Goal: Book appointment/travel/reservation

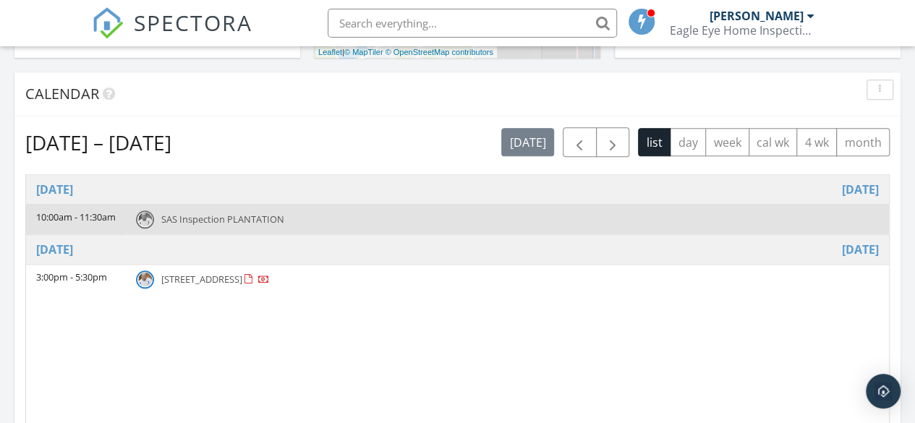
scroll to position [579, 0]
click at [611, 145] on span "button" at bounding box center [612, 142] width 17 height 17
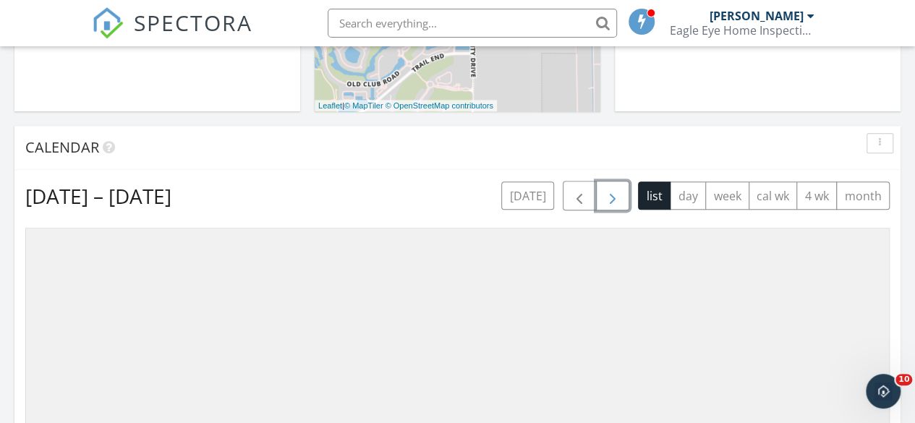
scroll to position [506, 0]
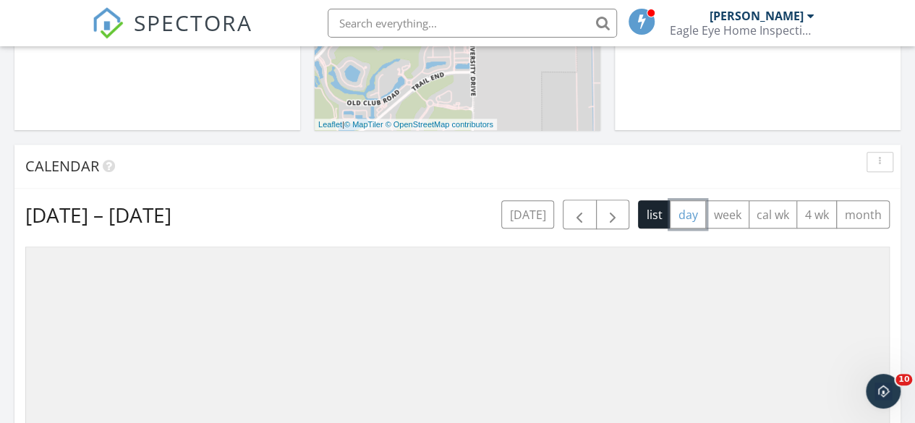
click at [690, 216] on button "day" at bounding box center [688, 214] width 36 height 28
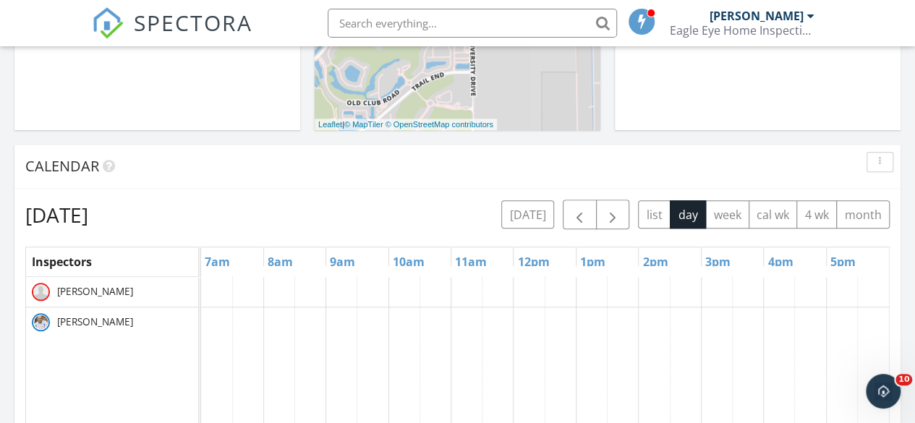
click at [216, 263] on link "7am" at bounding box center [217, 261] width 33 height 23
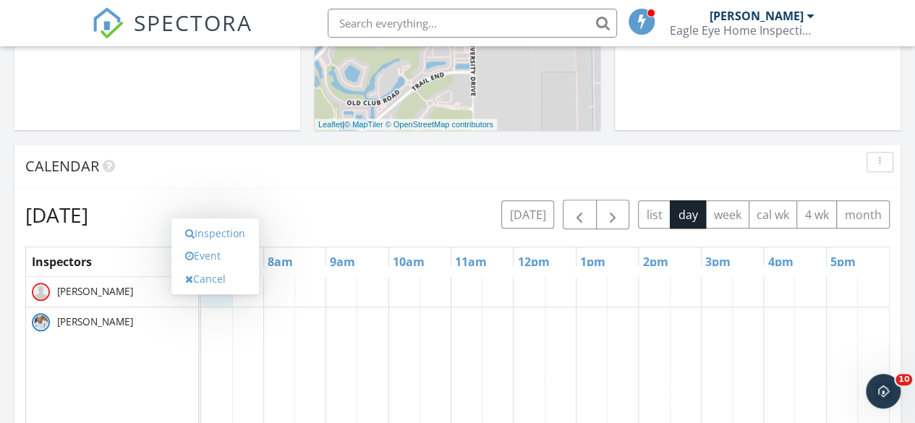
click at [213, 252] on link "Event" at bounding box center [215, 256] width 75 height 23
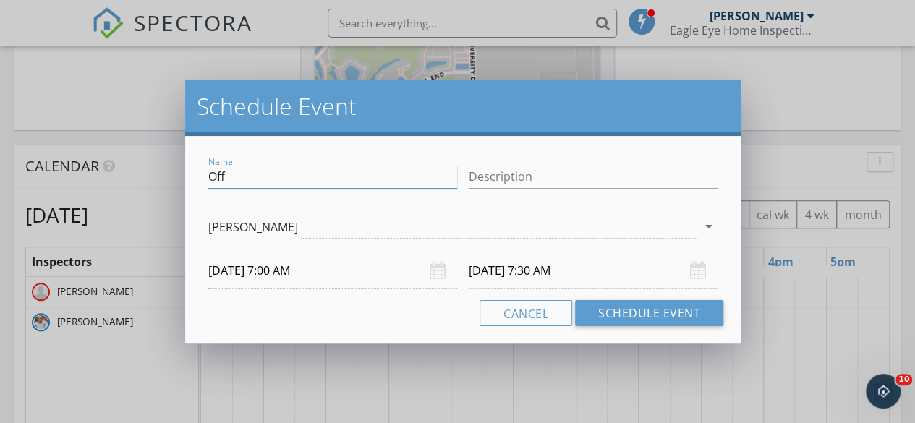
drag, startPoint x: 260, startPoint y: 179, endPoint x: 111, endPoint y: 184, distance: 149.8
click at [111, 184] on div "Schedule Event Name Off Description [PERSON_NAME] arrow_drop_down [DATE] 7:00 A…" at bounding box center [457, 211] width 915 height 423
click at [282, 238] on div "[PERSON_NAME]" at bounding box center [452, 227] width 489 height 24
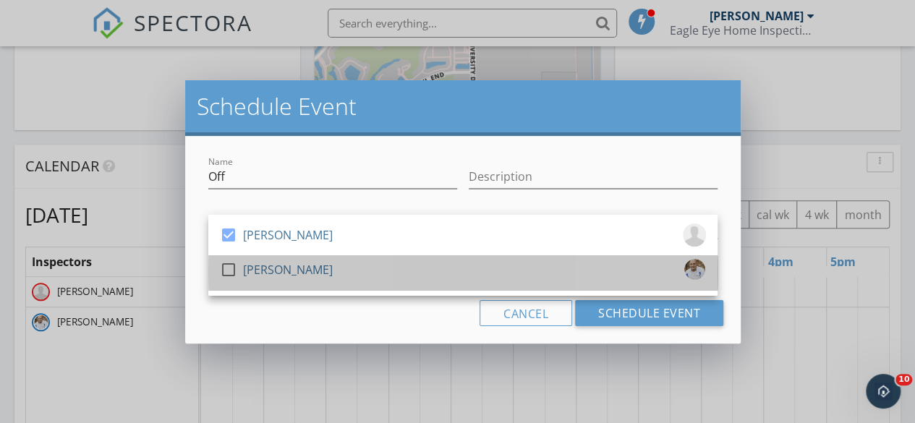
click at [252, 272] on div "[PERSON_NAME]" at bounding box center [288, 269] width 90 height 23
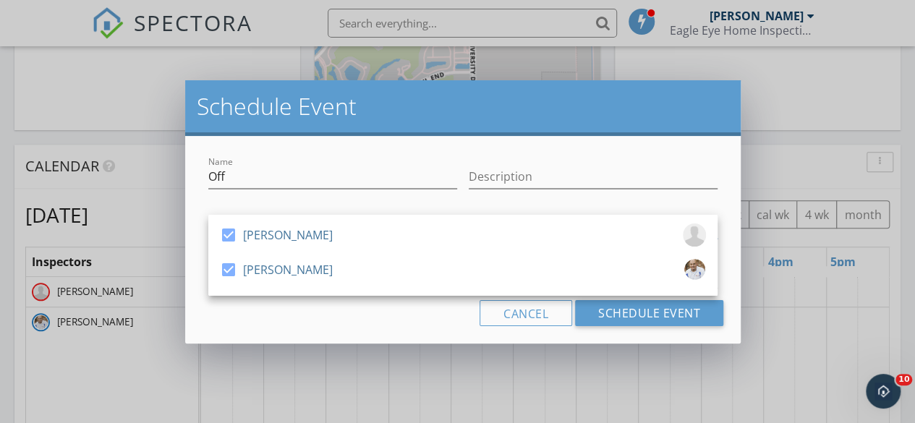
click at [266, 237] on div "[PERSON_NAME]" at bounding box center [288, 235] width 90 height 23
click at [268, 180] on input "Off" at bounding box center [332, 177] width 249 height 24
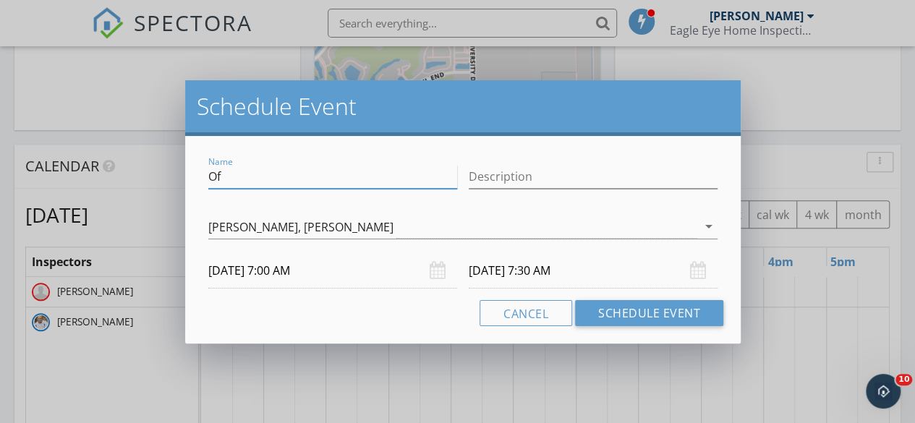
type input "O"
type input "[PERSON_NAME] Job"
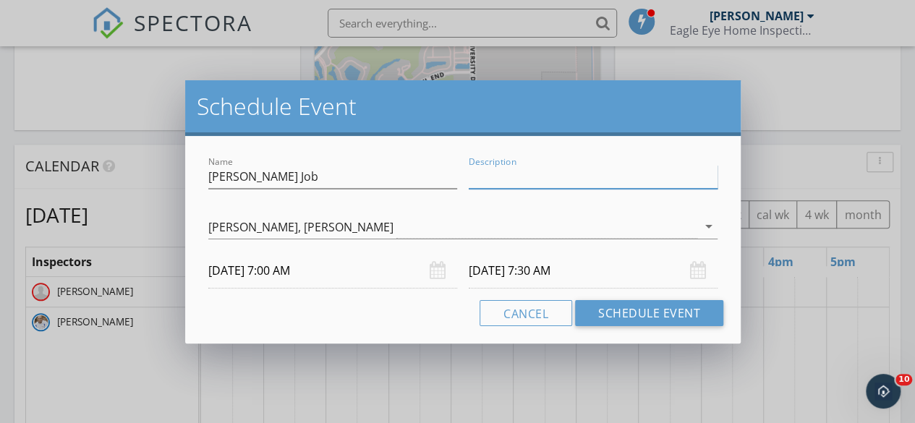
click at [521, 179] on input "Description" at bounding box center [593, 177] width 249 height 24
click at [600, 163] on div "Description" at bounding box center [593, 179] width 249 height 47
click at [589, 171] on input "Description" at bounding box center [593, 177] width 249 height 24
type input "Hollywood"
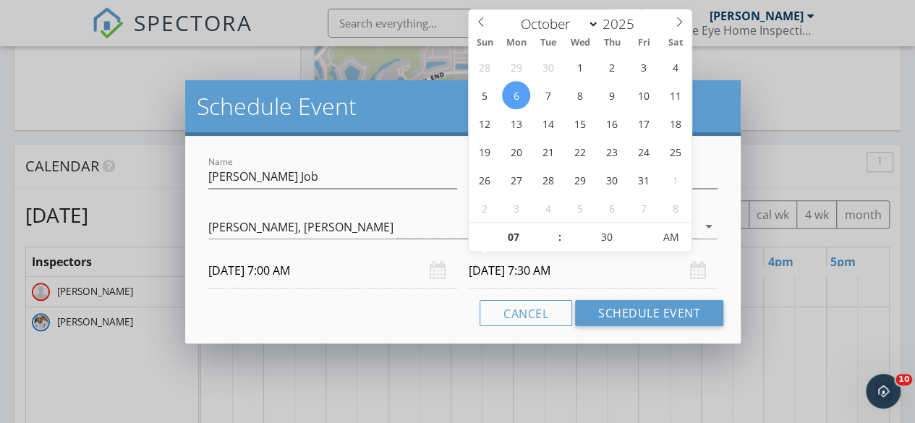
click at [592, 269] on input "[DATE] 7:30 AM" at bounding box center [593, 270] width 249 height 35
click at [534, 231] on input "07" at bounding box center [513, 238] width 89 height 29
click at [560, 231] on span ":" at bounding box center [560, 237] width 4 height 29
type input "08"
type input "[DATE] 8:30 AM"
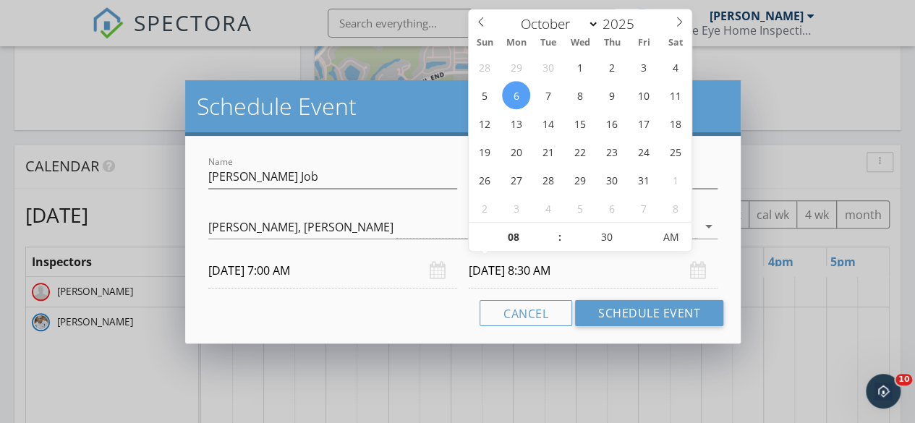
click at [552, 231] on span at bounding box center [553, 230] width 10 height 14
type input "09"
type input "[DATE] 9:30 AM"
click at [552, 231] on span at bounding box center [553, 230] width 10 height 14
type input "10"
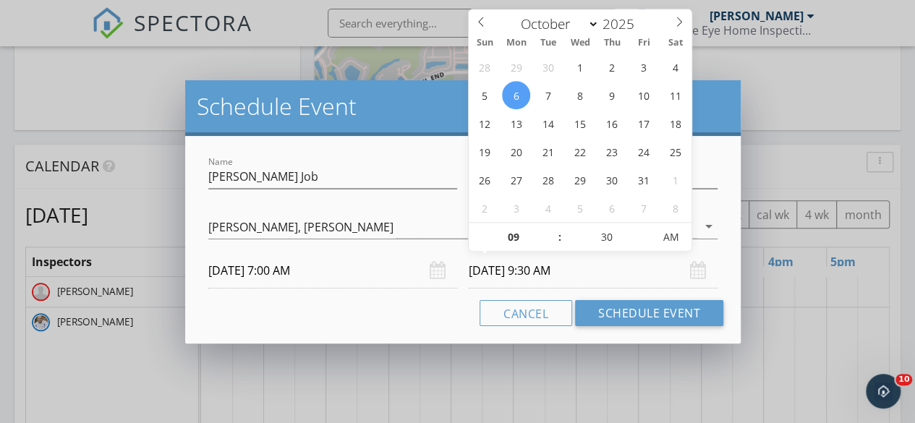
type input "[DATE] 10:30 AM"
click at [552, 231] on span at bounding box center [553, 230] width 10 height 14
type input "11"
type input "[DATE] 11:30 AM"
click at [552, 231] on span at bounding box center [553, 230] width 10 height 14
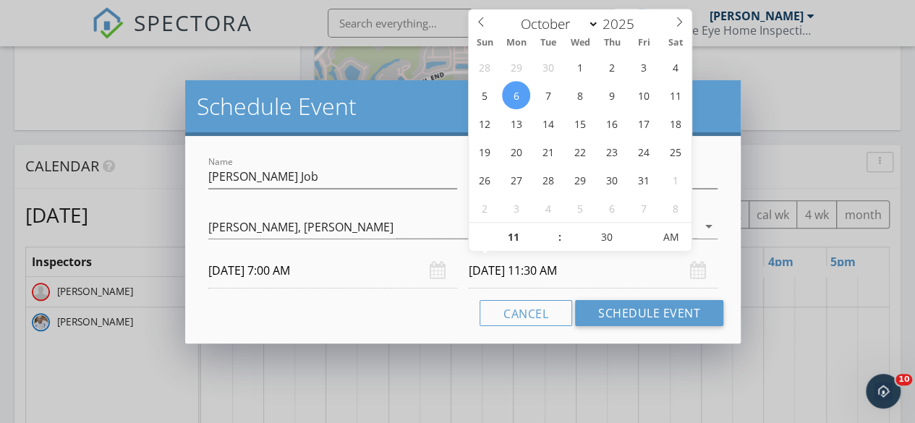
type input "12"
type input "[DATE] 12:30 PM"
click at [552, 231] on span at bounding box center [553, 230] width 10 height 14
click at [600, 270] on input "[DATE] 12:30 PM" at bounding box center [593, 270] width 249 height 35
click at [603, 309] on button "Schedule Event" at bounding box center [649, 313] width 148 height 26
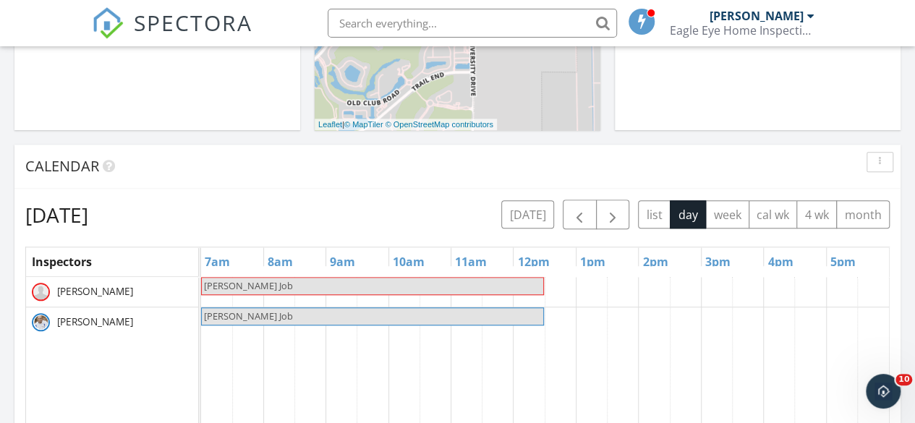
scroll to position [579, 0]
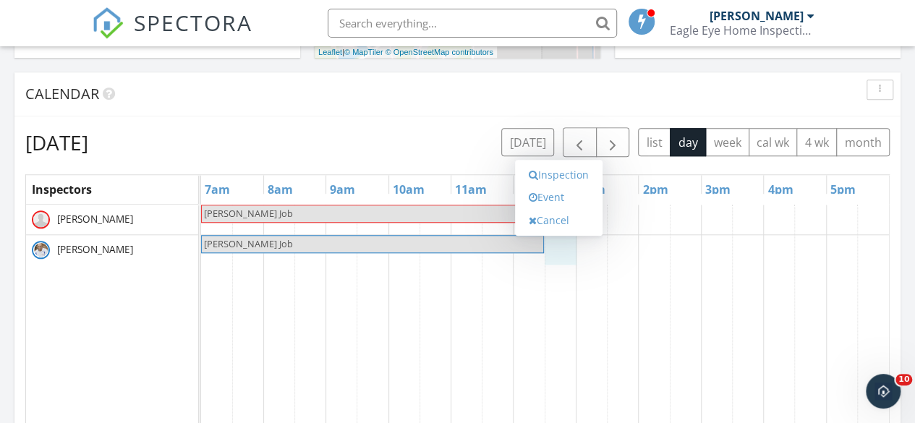
click at [561, 195] on link "Event" at bounding box center [559, 197] width 75 height 23
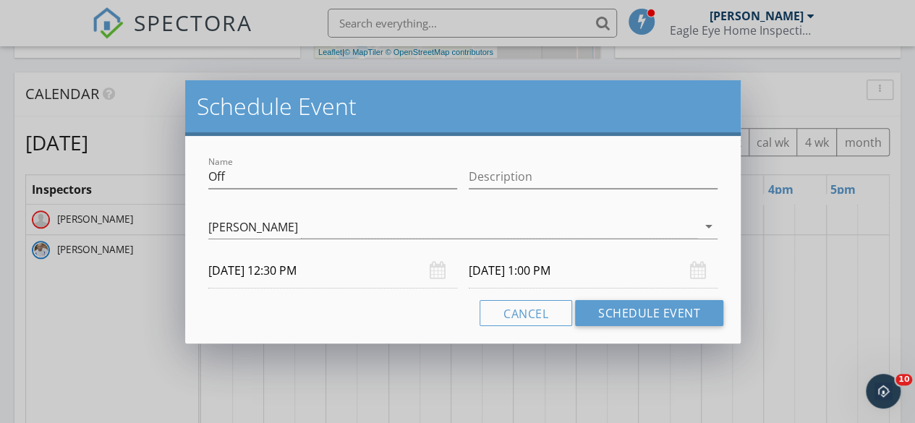
click at [376, 192] on div "Name Off" at bounding box center [332, 184] width 249 height 38
click at [375, 179] on input "Off" at bounding box center [332, 177] width 249 height 24
drag, startPoint x: 375, startPoint y: 179, endPoint x: 166, endPoint y: 184, distance: 208.4
click at [166, 184] on div "Schedule Event Name Off Description [PERSON_NAME] arrow_drop_down [DATE] 12:30 …" at bounding box center [457, 211] width 915 height 423
type input "Get Picture From [STREET_ADDRESS]"
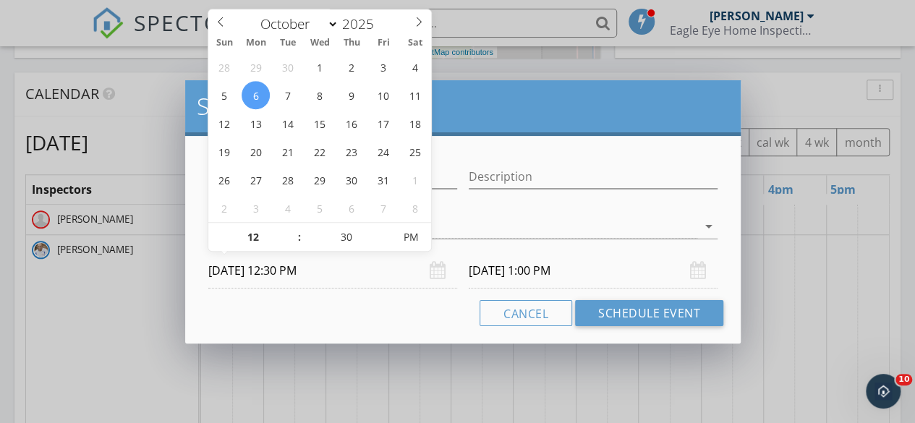
click at [261, 270] on input "[DATE] 12:30 PM" at bounding box center [332, 270] width 249 height 35
select select "8"
click at [224, 20] on icon at bounding box center [221, 22] width 10 height 10
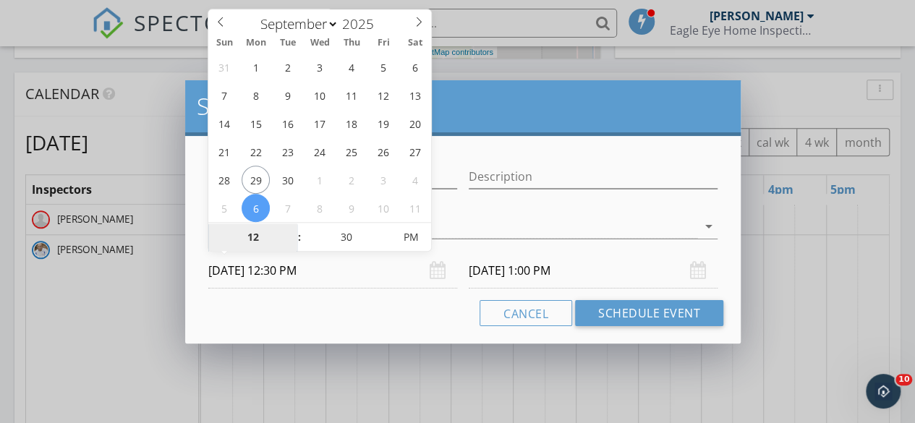
type input "[DATE] 12:30 PM"
type input "[DATE] 1:00 PM"
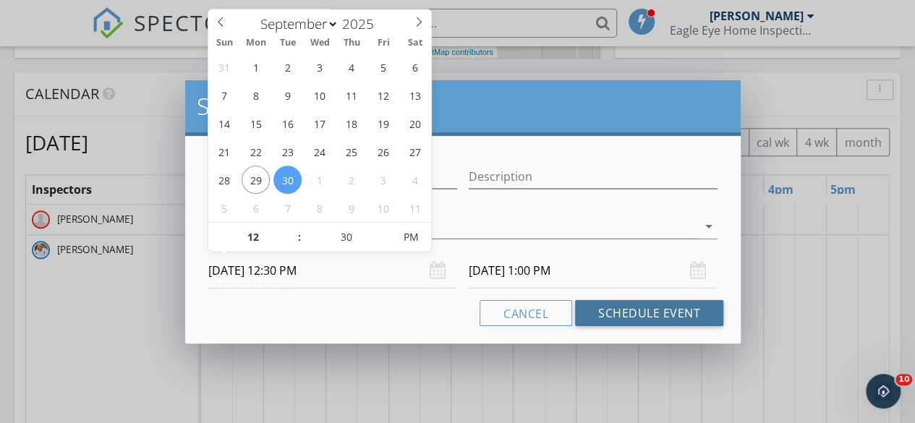
click at [663, 305] on button "Schedule Event" at bounding box center [649, 313] width 148 height 26
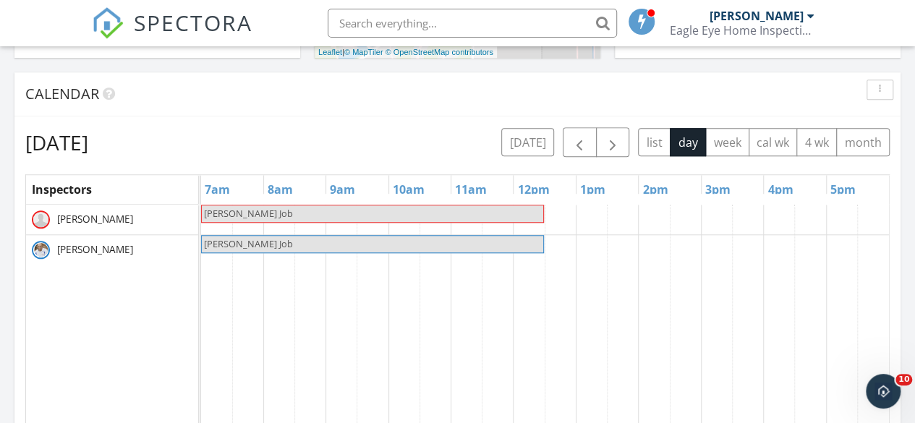
click at [269, 209] on span "[PERSON_NAME] Job" at bounding box center [248, 213] width 89 height 13
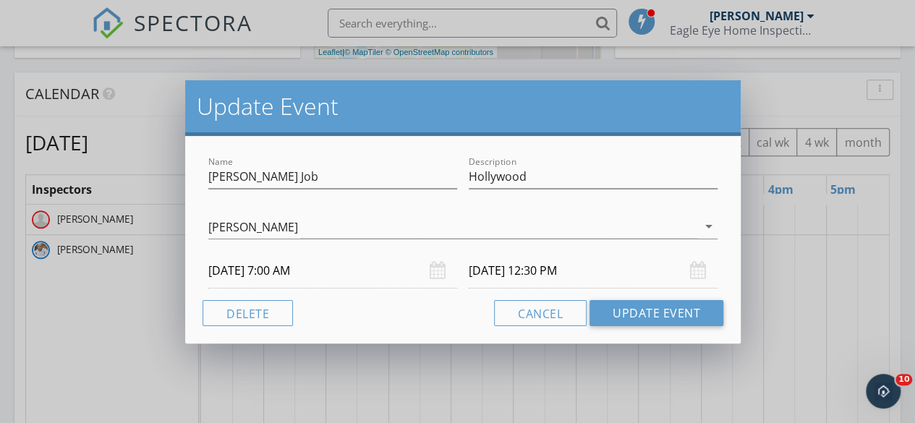
click at [310, 265] on input "[DATE] 7:00 AM" at bounding box center [332, 270] width 249 height 35
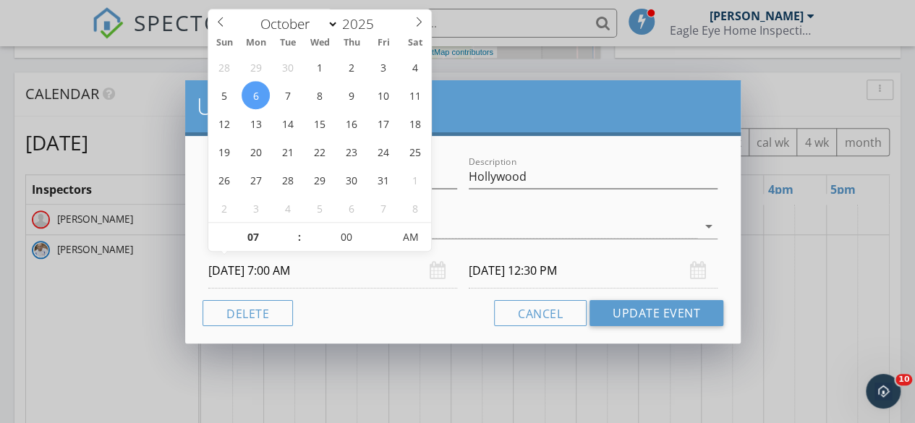
select select "8"
click at [224, 25] on icon at bounding box center [221, 22] width 10 height 10
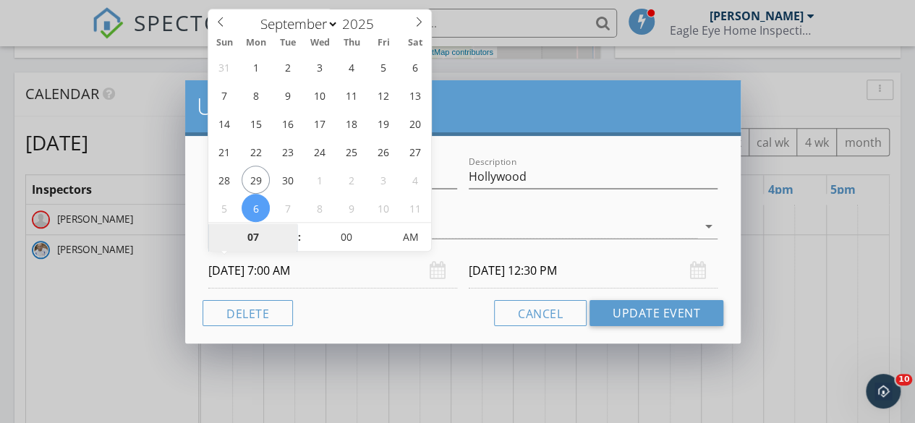
type input "[DATE] 7:00 AM"
type input "[DATE] 12:30 PM"
type input "[DATE] 7:00 AM"
type input "[DATE] 12:30 PM"
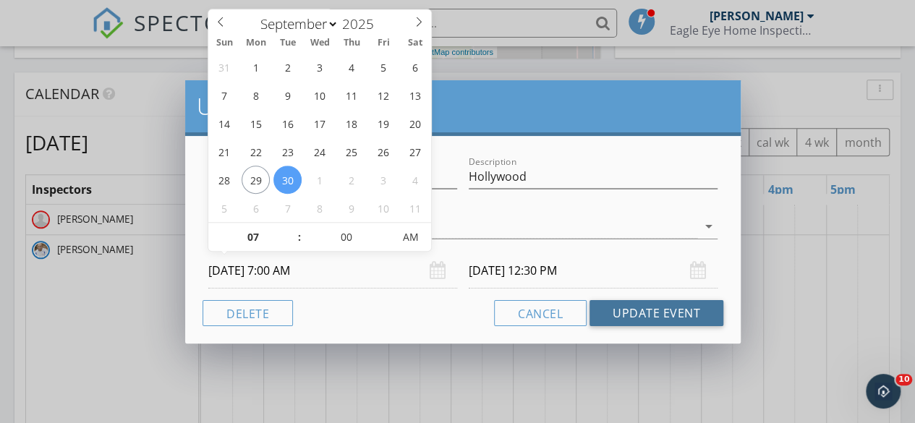
click at [627, 313] on button "Update Event" at bounding box center [657, 313] width 134 height 26
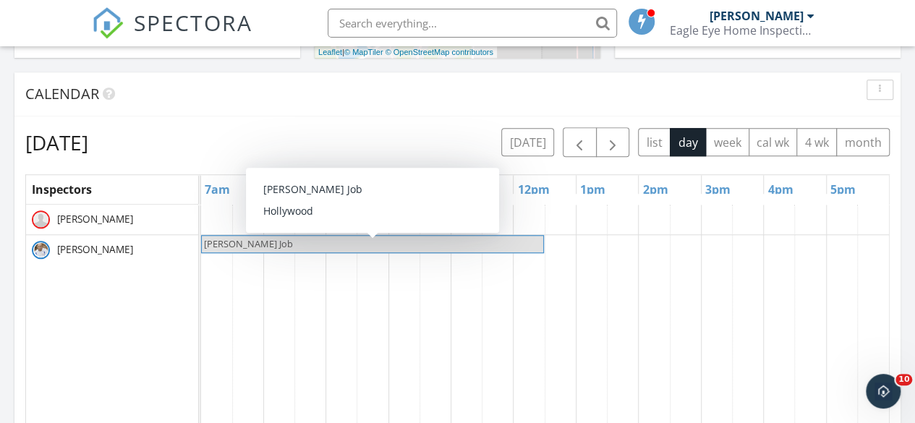
click at [224, 239] on span "[PERSON_NAME] Job" at bounding box center [248, 243] width 89 height 13
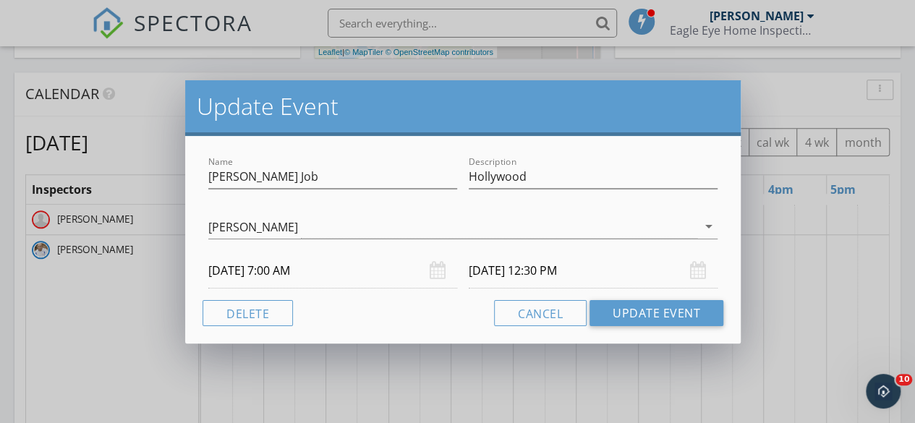
click at [269, 278] on input "[DATE] 7:00 AM" at bounding box center [332, 270] width 249 height 35
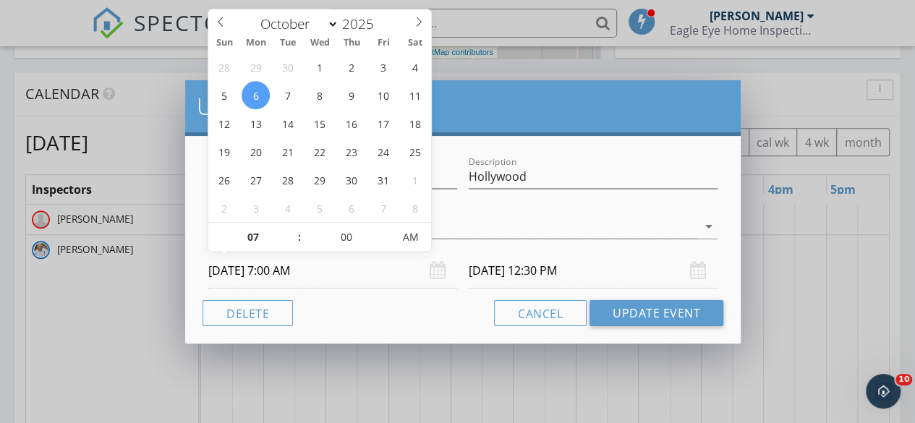
select select "8"
click at [218, 21] on icon at bounding box center [221, 22] width 10 height 10
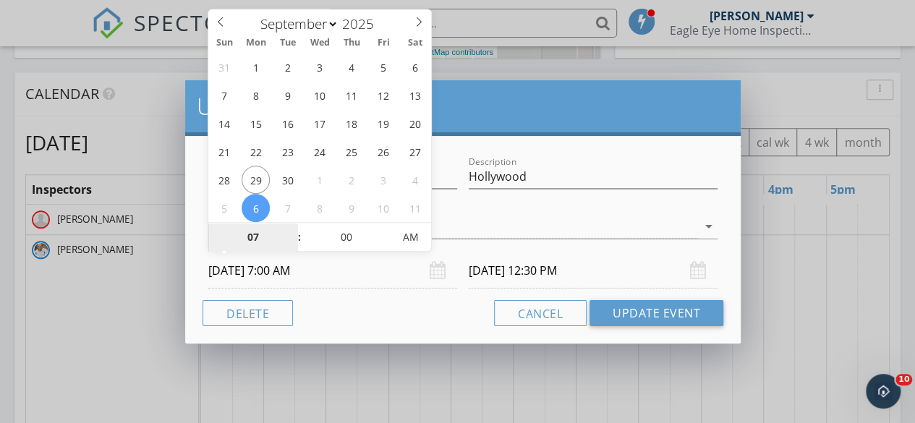
type input "[DATE] 7:00 AM"
type input "[DATE] 12:30 PM"
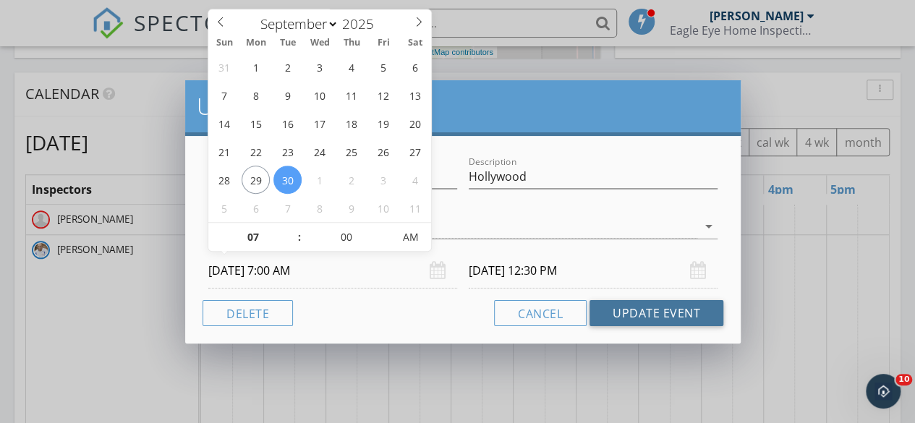
click at [645, 315] on button "Update Event" at bounding box center [657, 313] width 134 height 26
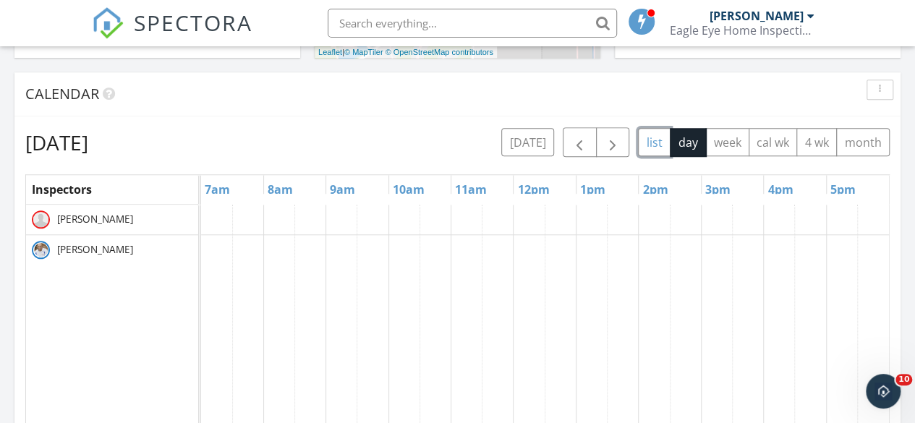
click at [666, 140] on button "list" at bounding box center [654, 142] width 33 height 28
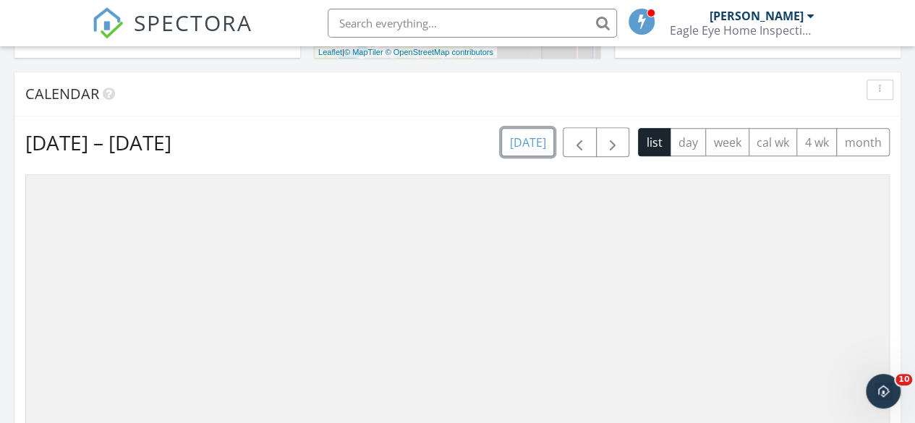
click at [524, 144] on button "[DATE]" at bounding box center [527, 142] width 53 height 28
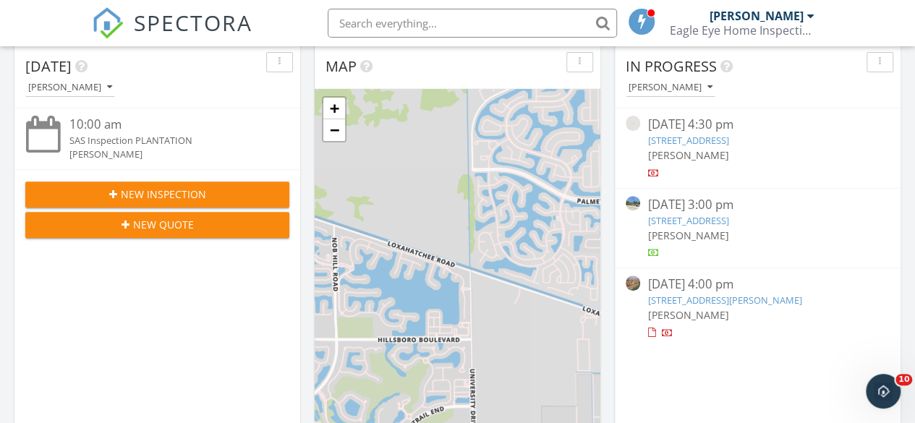
scroll to position [0, 0]
